Goal: Check status: Check status

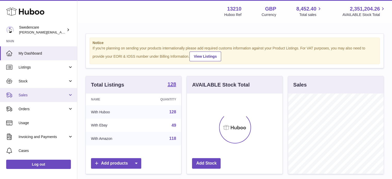
scroll to position [80, 96]
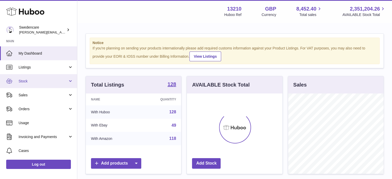
click at [46, 80] on span "Stock" at bounding box center [43, 81] width 49 height 5
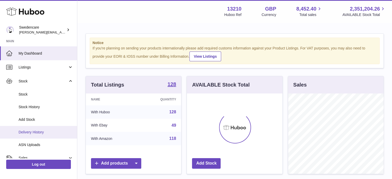
click at [36, 133] on span "Delivery History" at bounding box center [46, 132] width 55 height 5
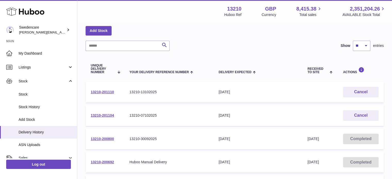
scroll to position [25, 0]
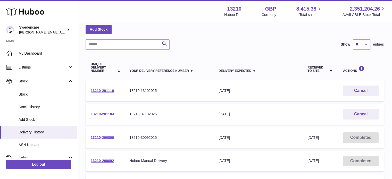
click at [100, 114] on link "13210-201104" at bounding box center [102, 114] width 23 height 4
click at [102, 89] on link "13210-201110" at bounding box center [102, 91] width 23 height 4
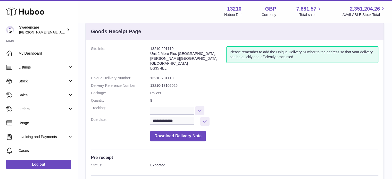
scroll to position [9, 0]
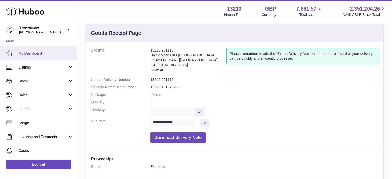
click at [31, 54] on span "My Dashboard" at bounding box center [46, 53] width 55 height 5
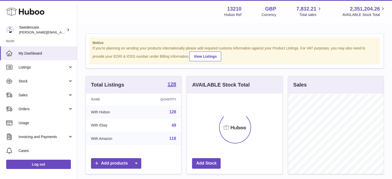
scroll to position [80, 96]
